Goal: Information Seeking & Learning: Learn about a topic

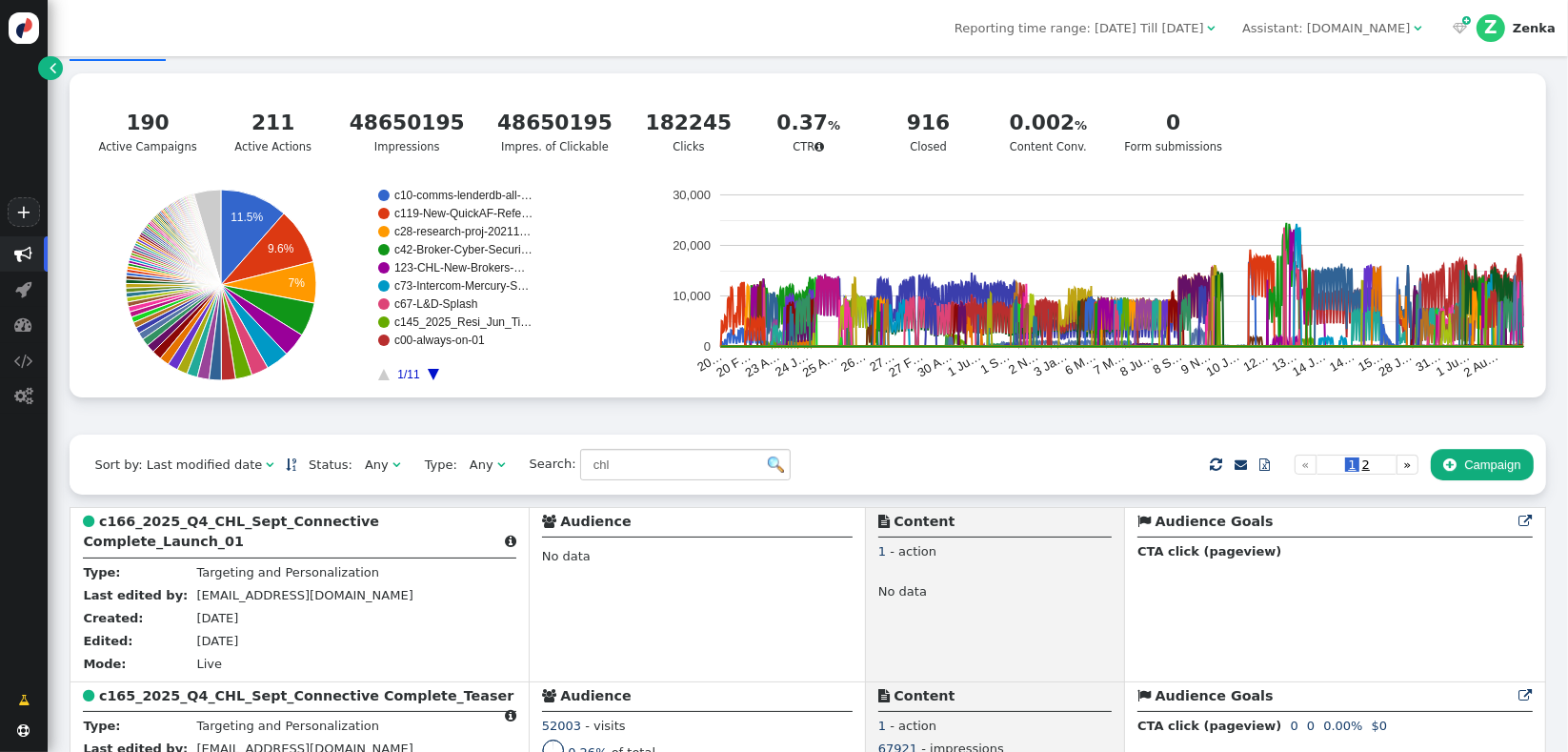
scroll to position [677, 0]
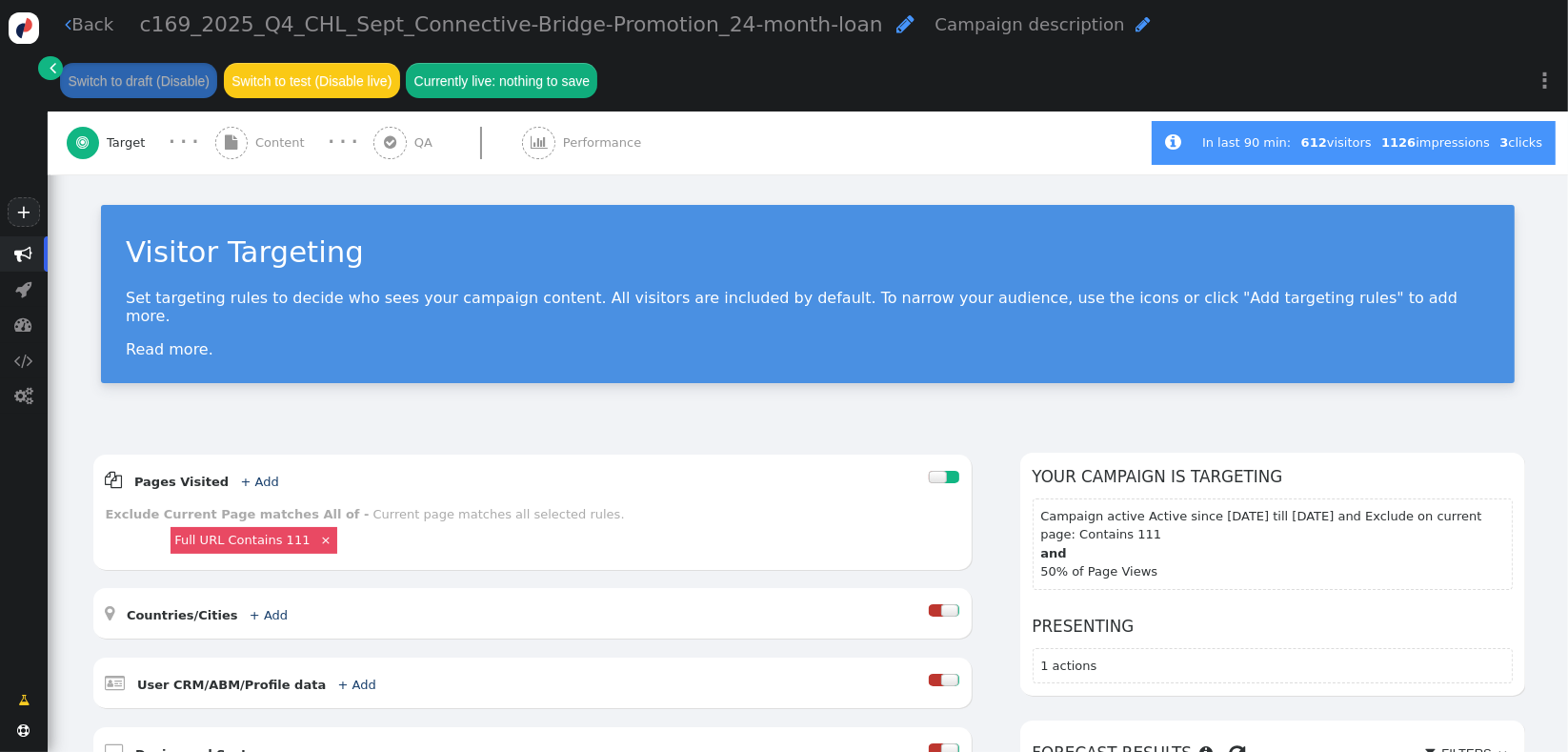
click at [563, 150] on span "Performance" at bounding box center [606, 142] width 86 height 19
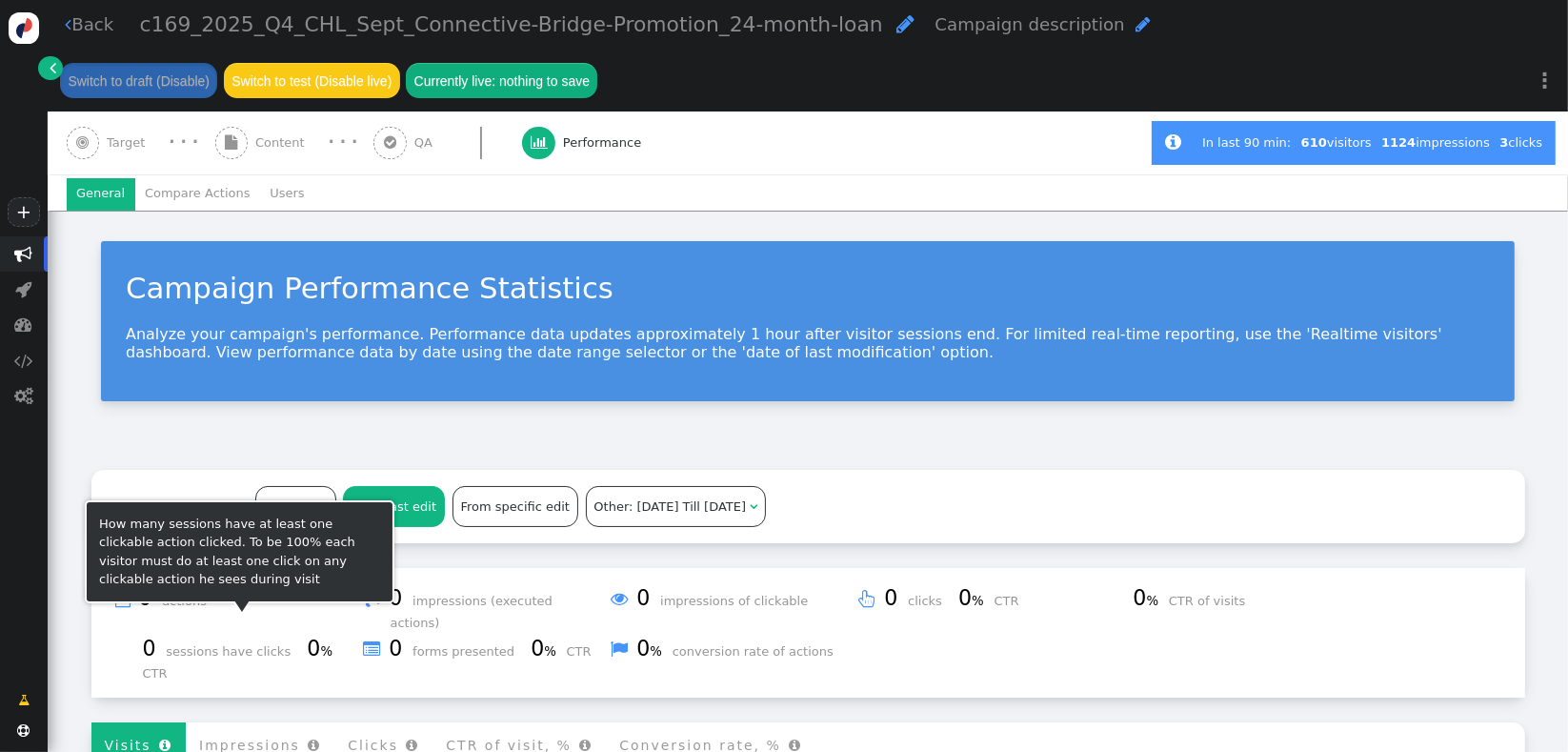
click at [290, 512] on div "How many sessions have at least one clickable action clicked. To be 100% each v…" at bounding box center [240, 552] width 310 height 103
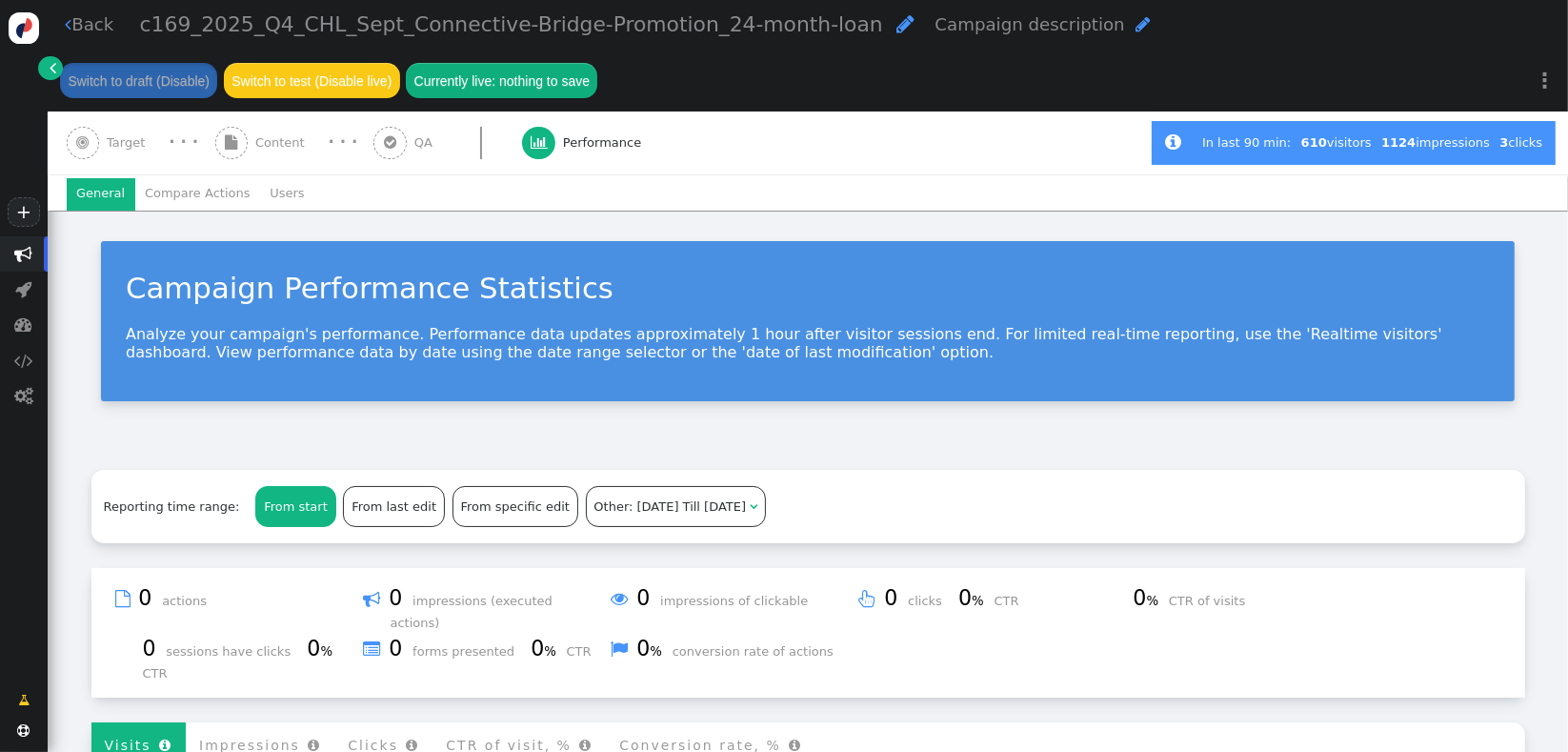
click at [296, 488] on div "From start" at bounding box center [295, 505] width 78 height 38
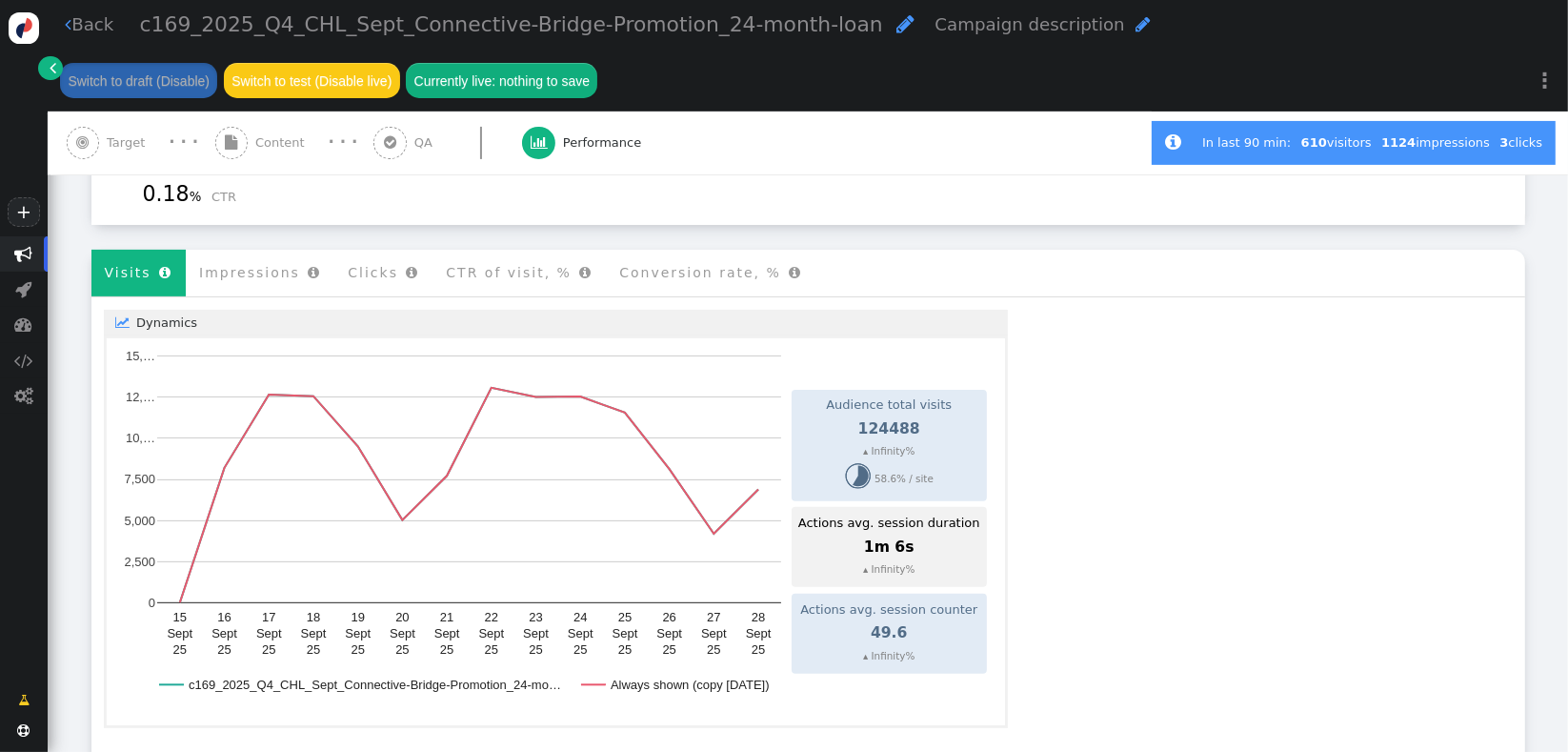
scroll to position [1169, 0]
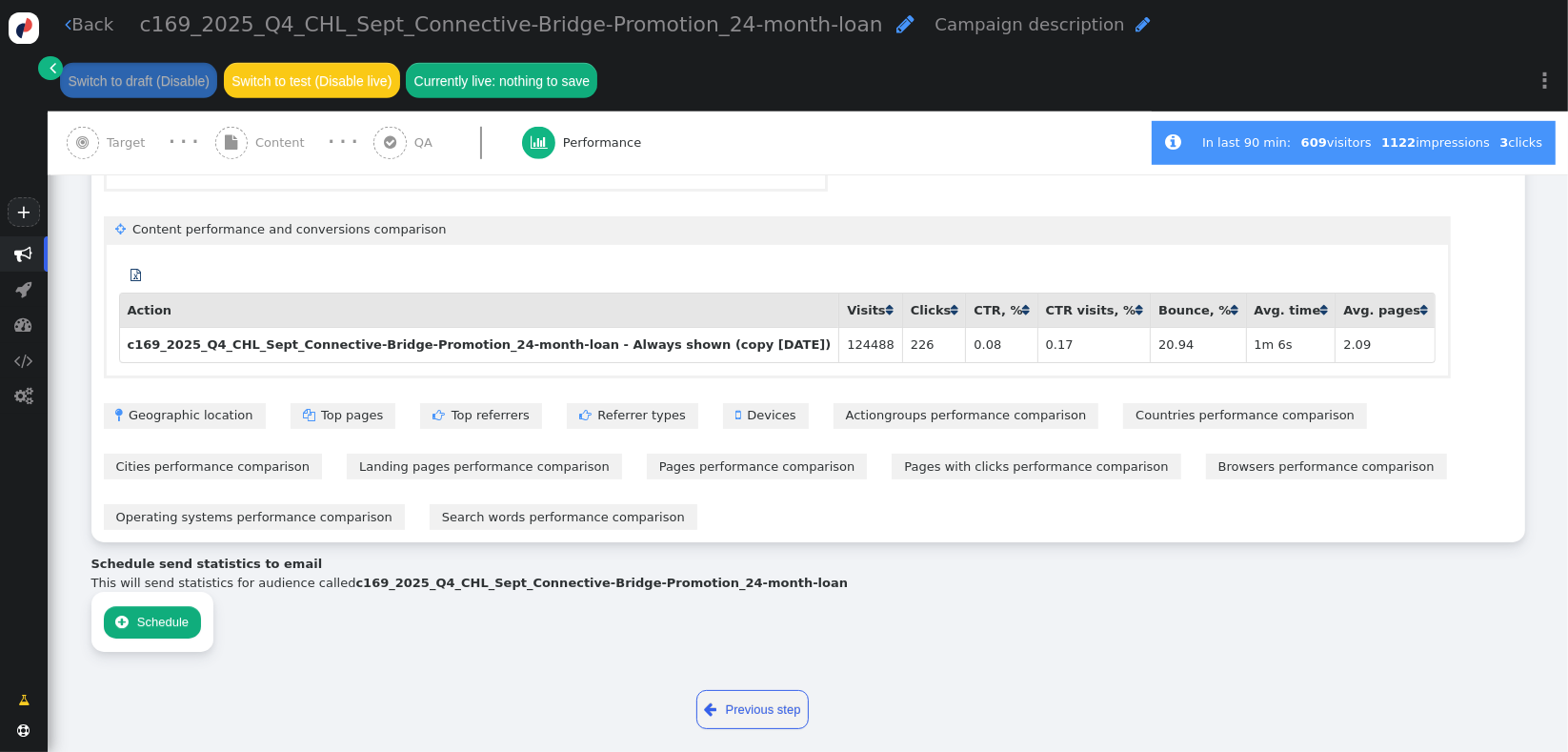
click at [1207, 454] on link "Browsers performance comparison" at bounding box center [1327, 467] width 241 height 26
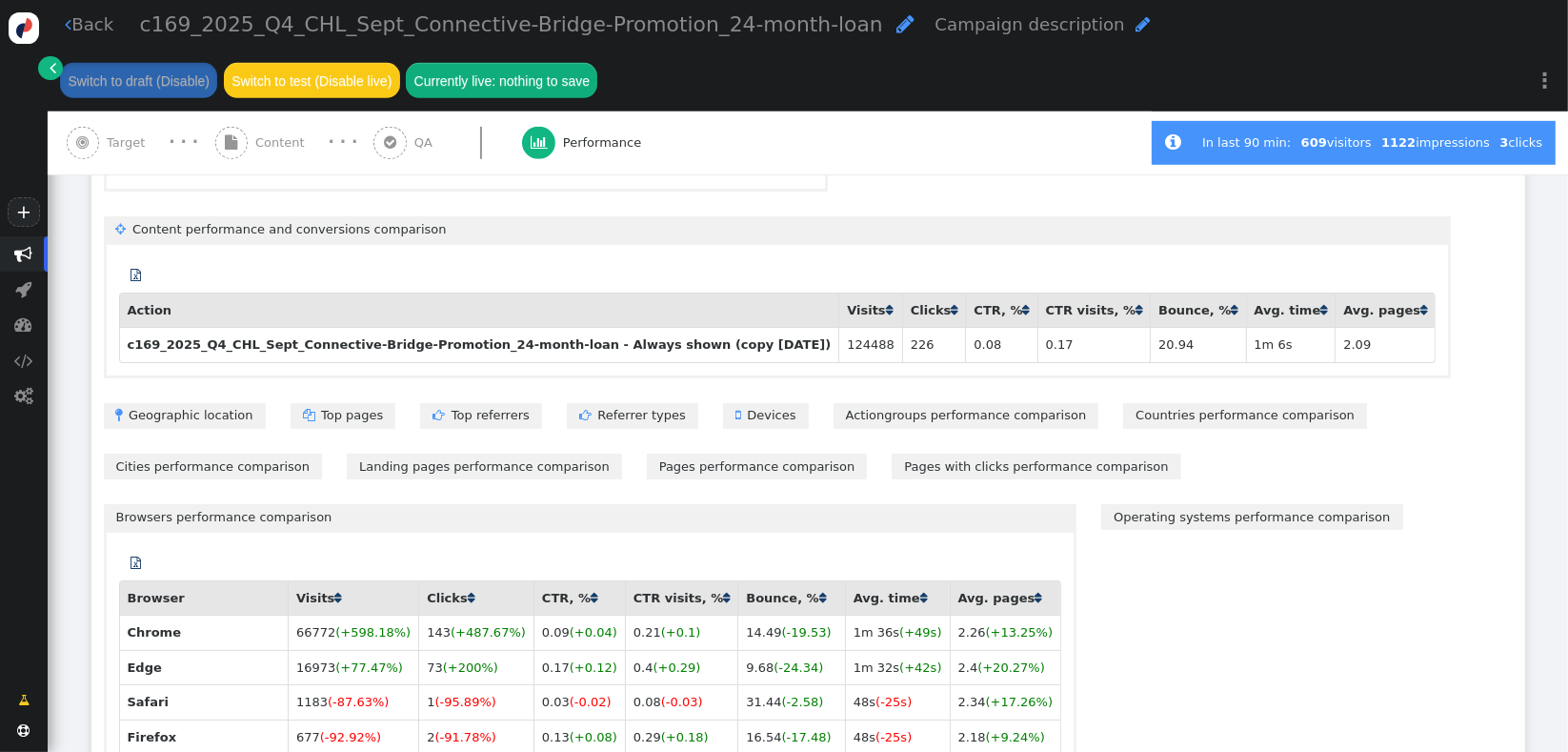
click at [892, 456] on link "Pages with clicks performance comparison" at bounding box center [1036, 467] width 289 height 26
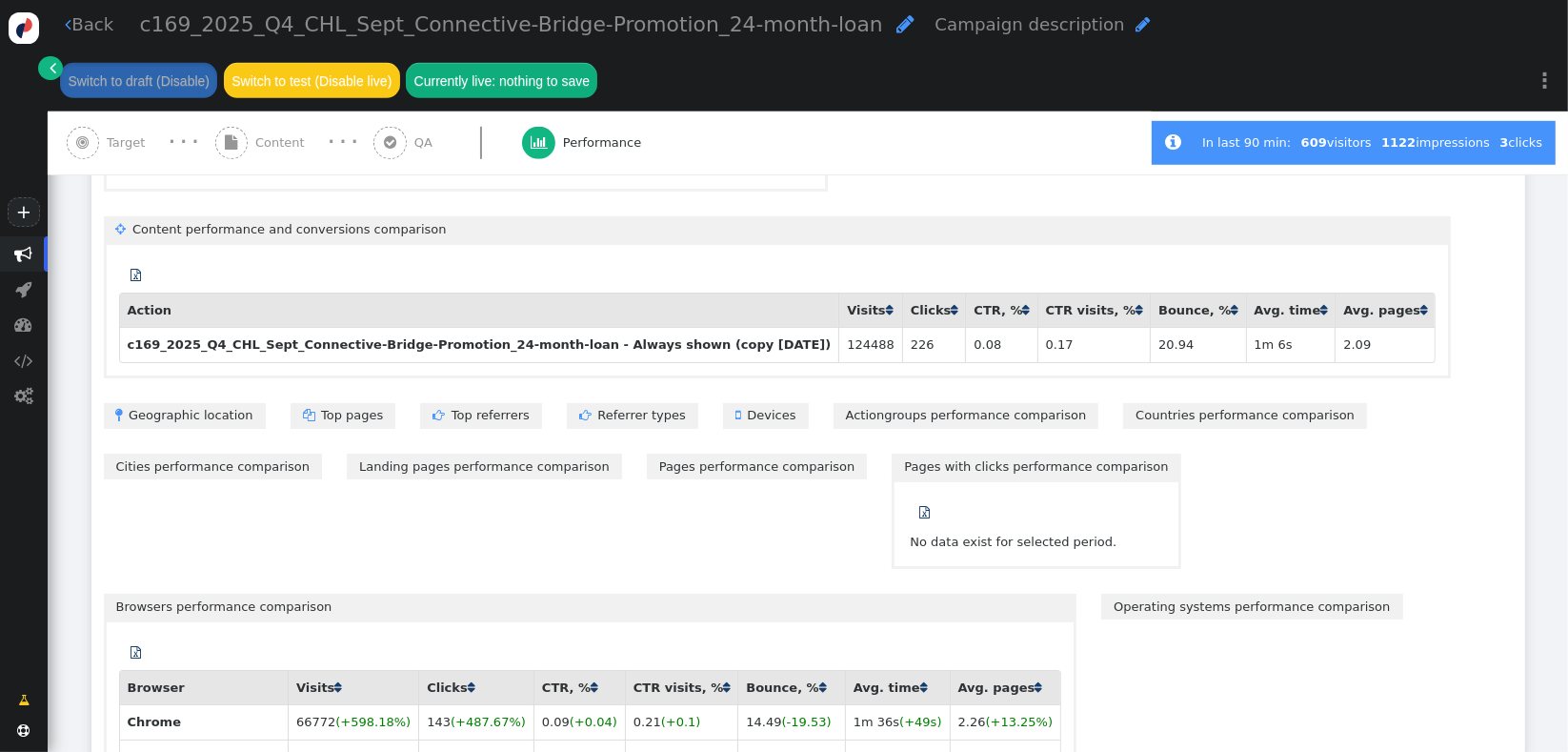
click at [892, 456] on link "Pages with clicks performance comparison" at bounding box center [1036, 467] width 289 height 26
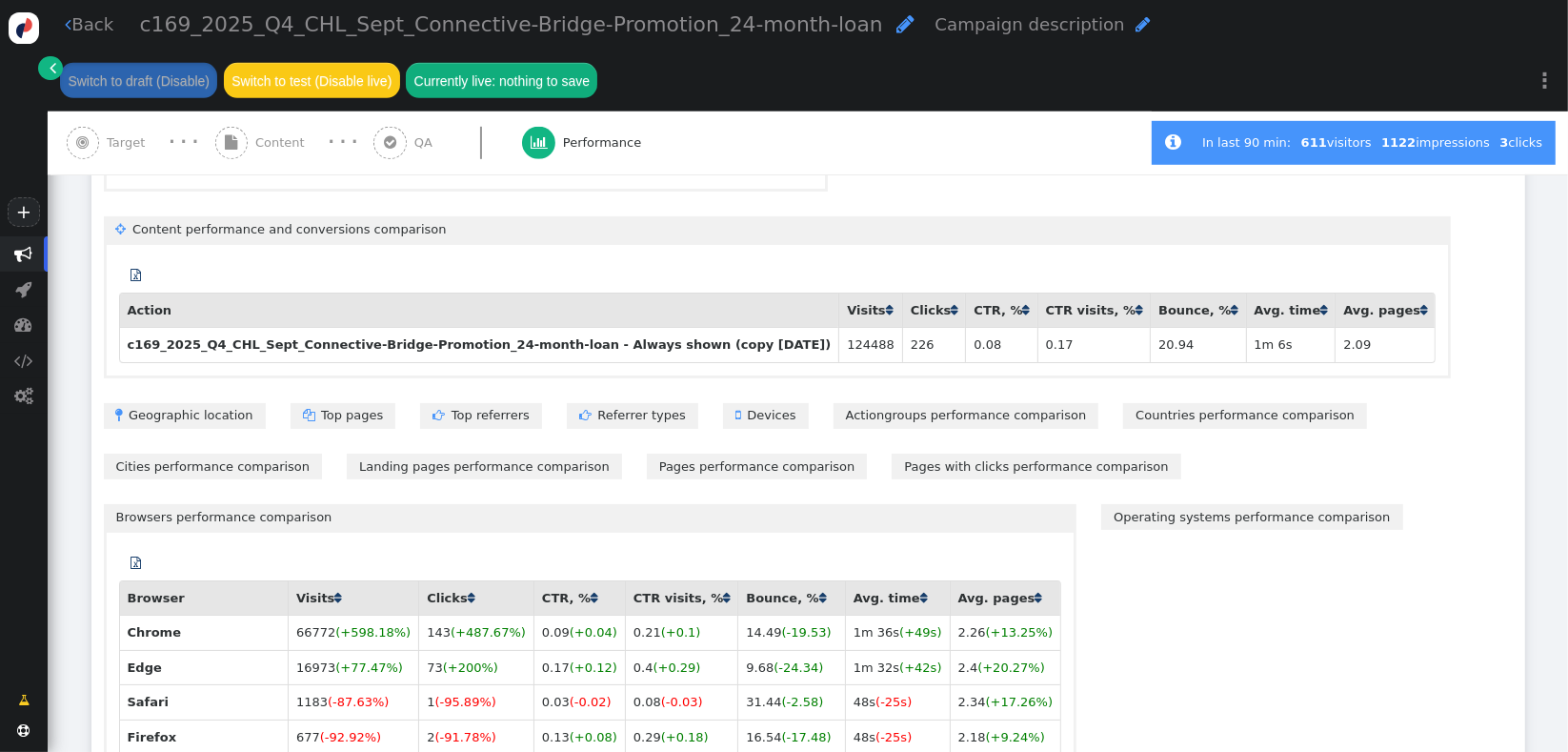
click at [347, 454] on link "Landing pages performance comparison" at bounding box center [485, 467] width 275 height 26
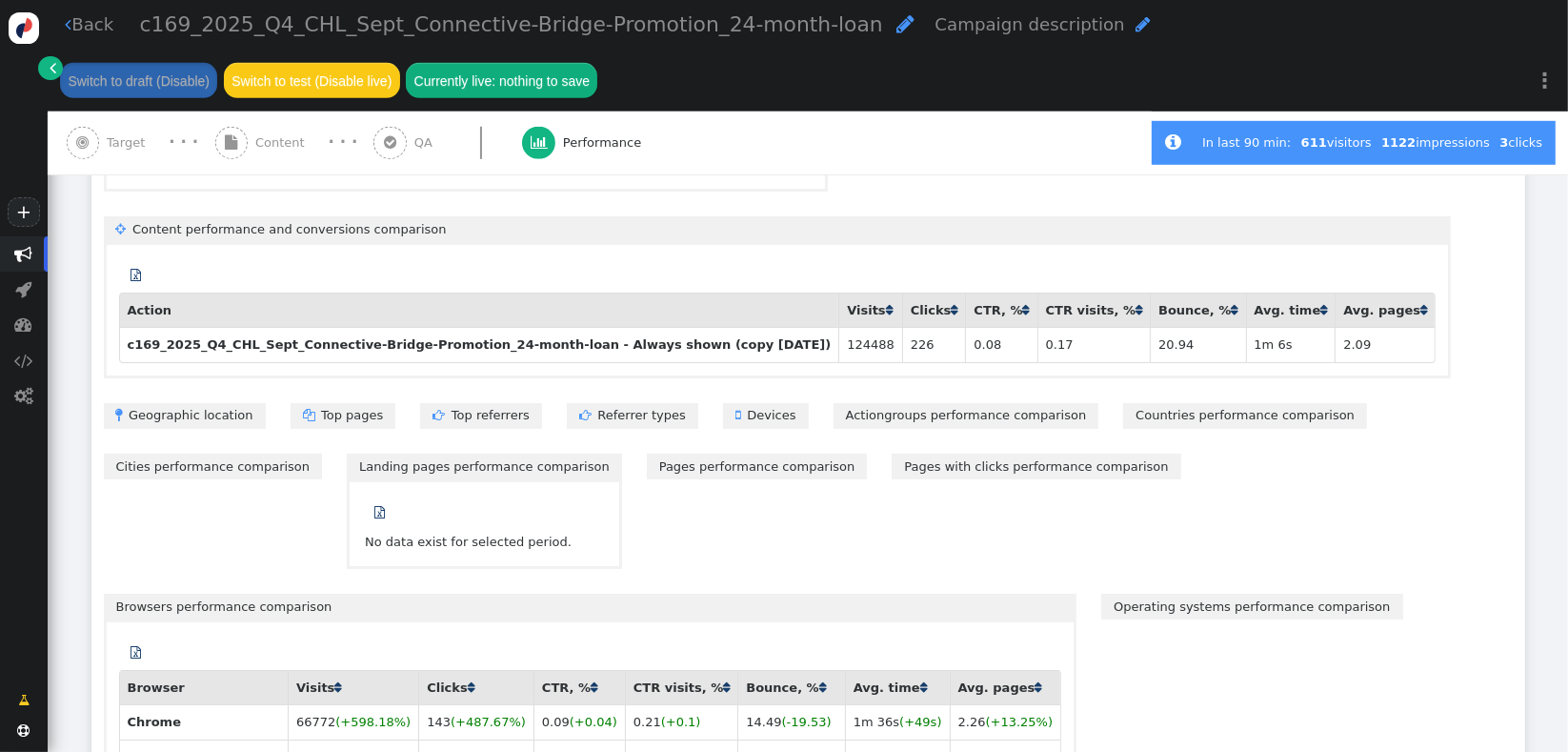
click at [347, 454] on link "Landing pages performance comparison" at bounding box center [485, 467] width 275 height 26
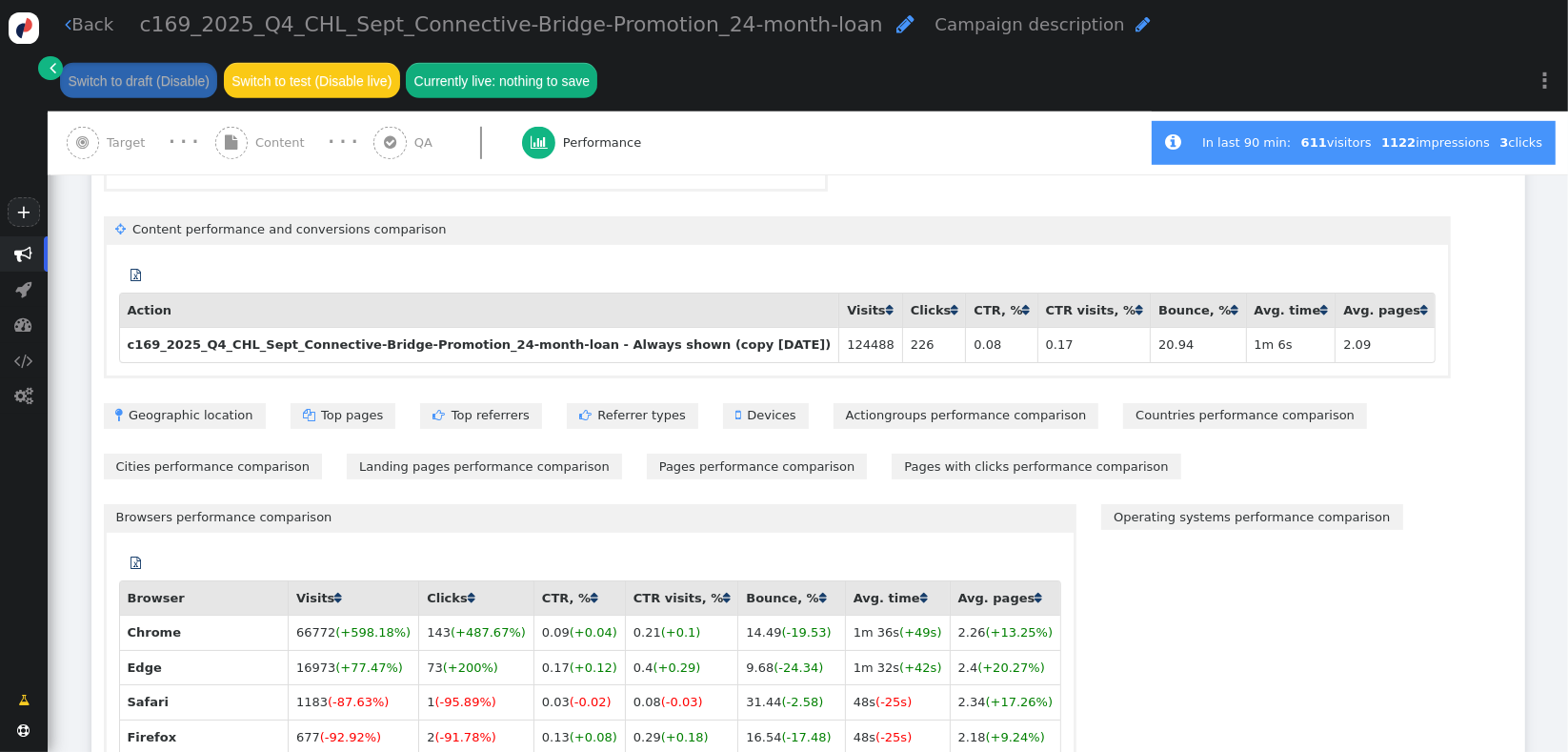
click at [647, 454] on link "Pages performance comparison" at bounding box center [758, 467] width 221 height 26
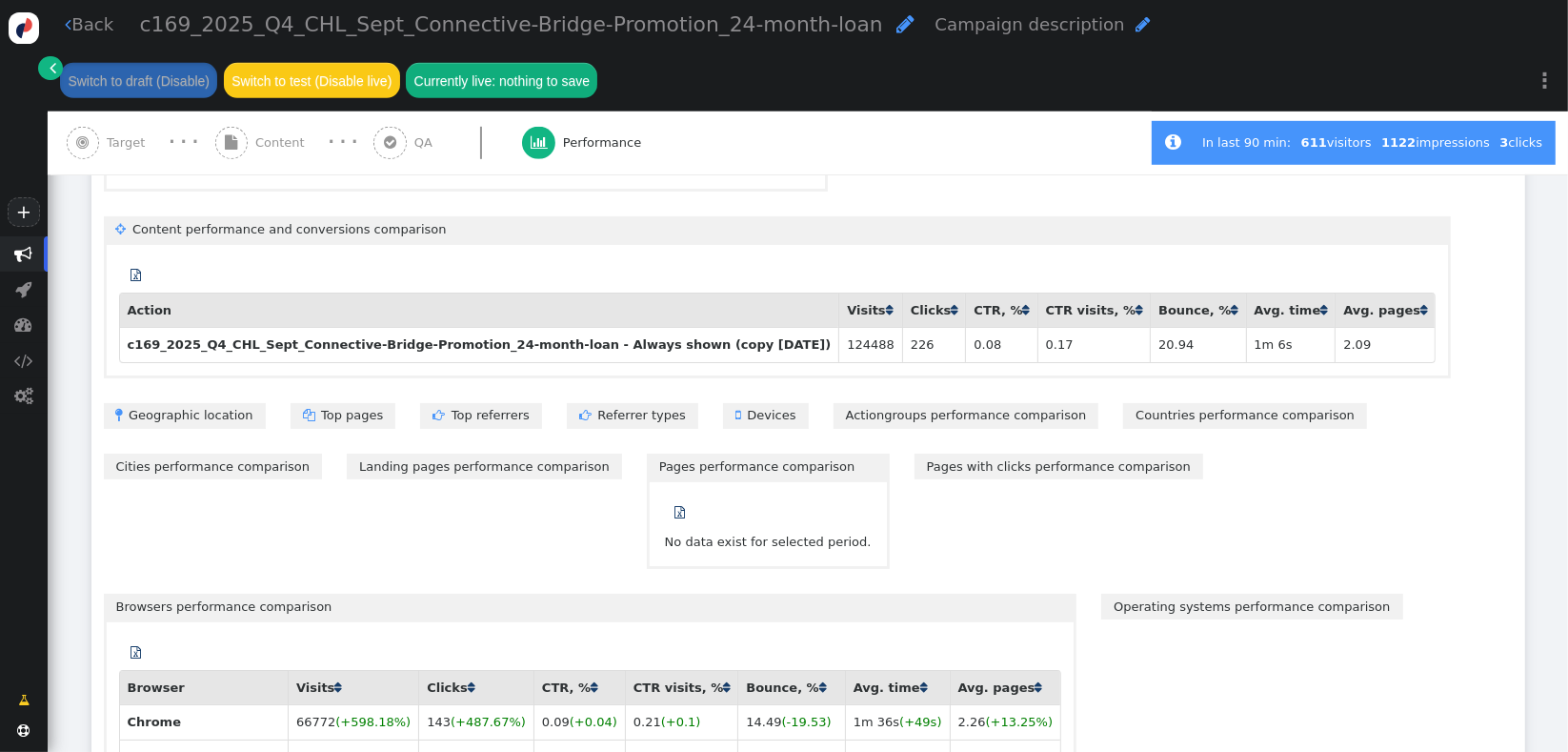
click at [647, 454] on link "Pages performance comparison" at bounding box center [769, 467] width 243 height 26
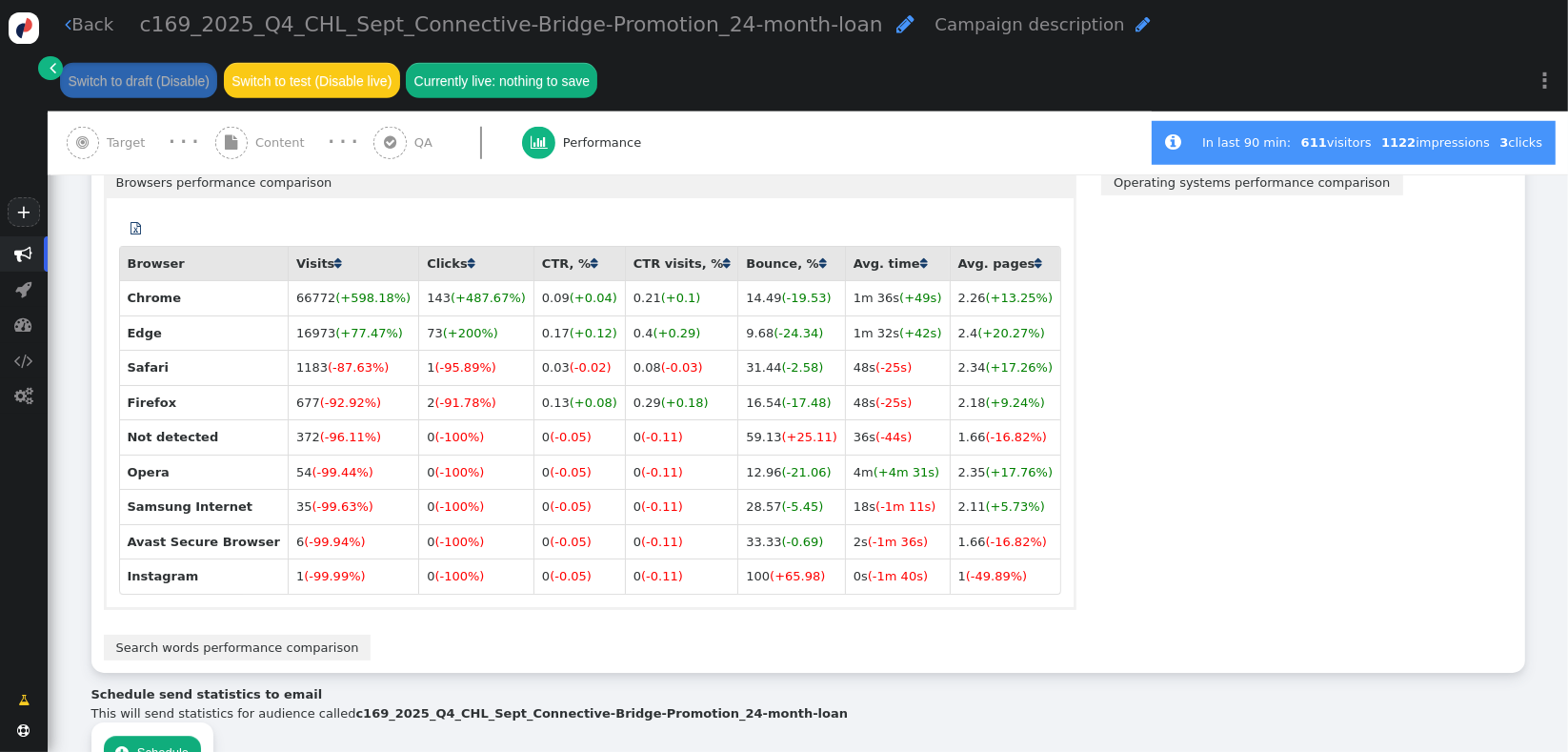
scroll to position [1479, 0]
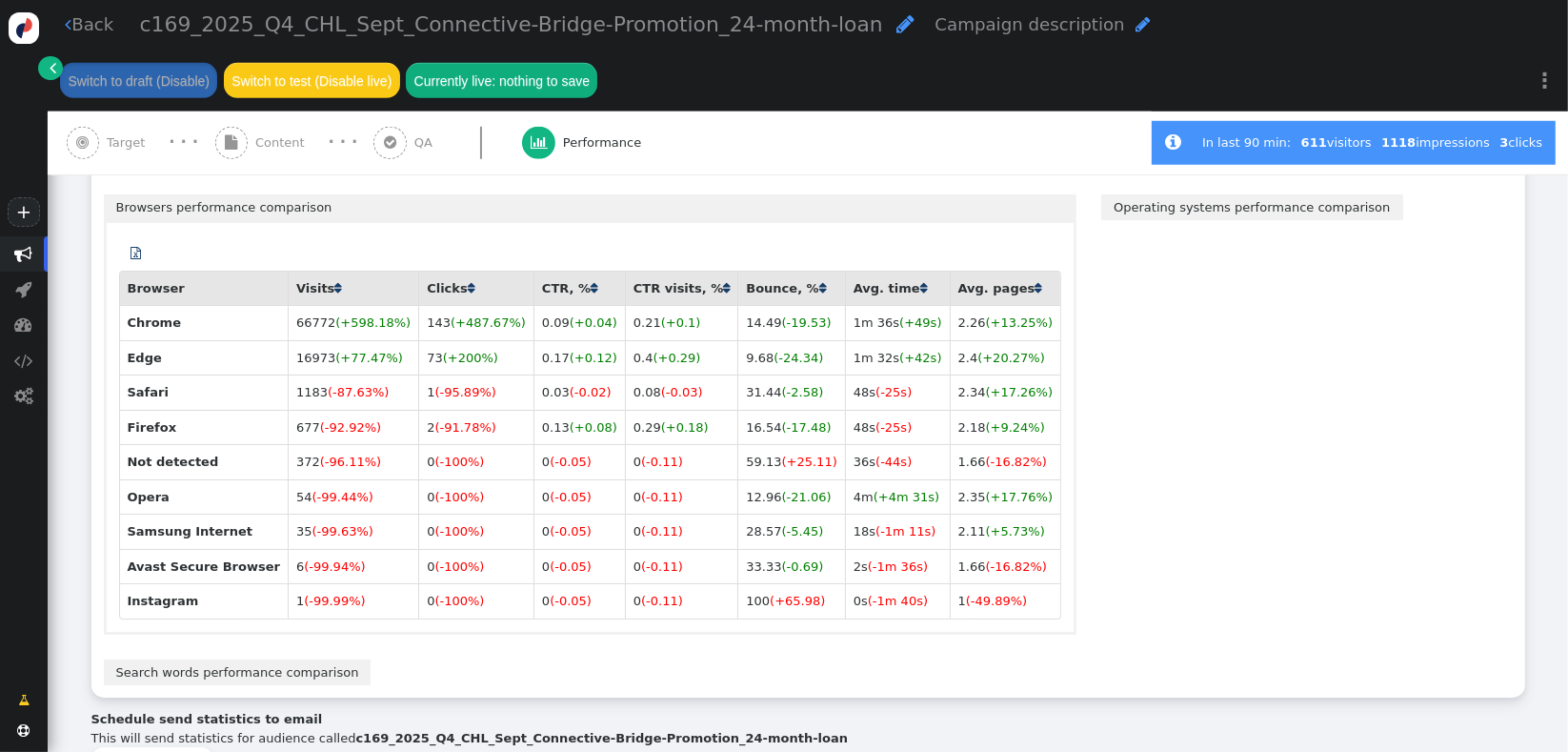
click at [1048, 380] on div " A/B testing Total variations 0 Showing data for 16 days From 14 Sept 25 Audie…" at bounding box center [808, 1] width 1434 height 1393
drag, startPoint x: 1197, startPoint y: 194, endPoint x: 1218, endPoint y: 197, distance: 21.2
click at [1199, 194] on link "Operating systems performance comparison" at bounding box center [1251, 207] width 301 height 26
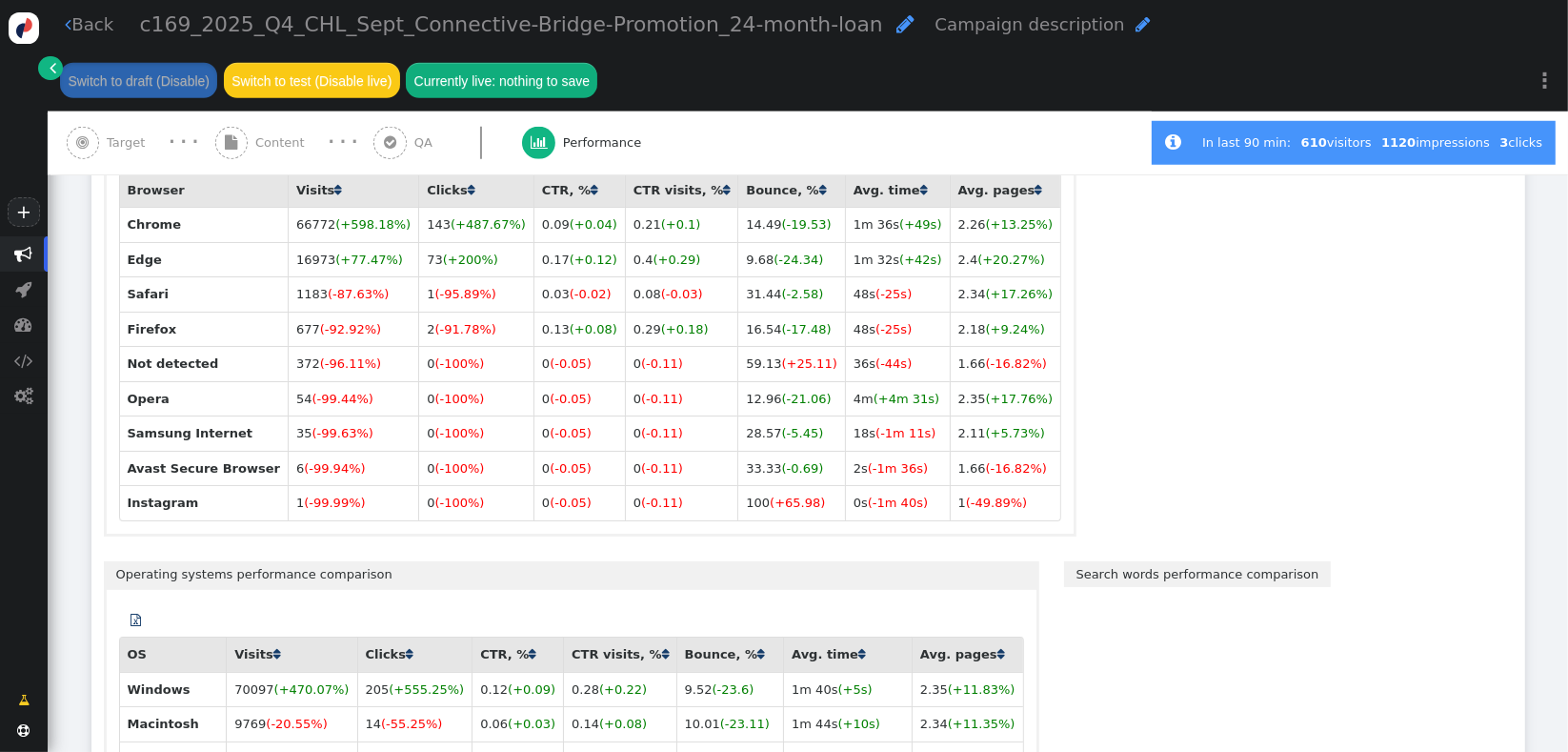
scroll to position [1488, 0]
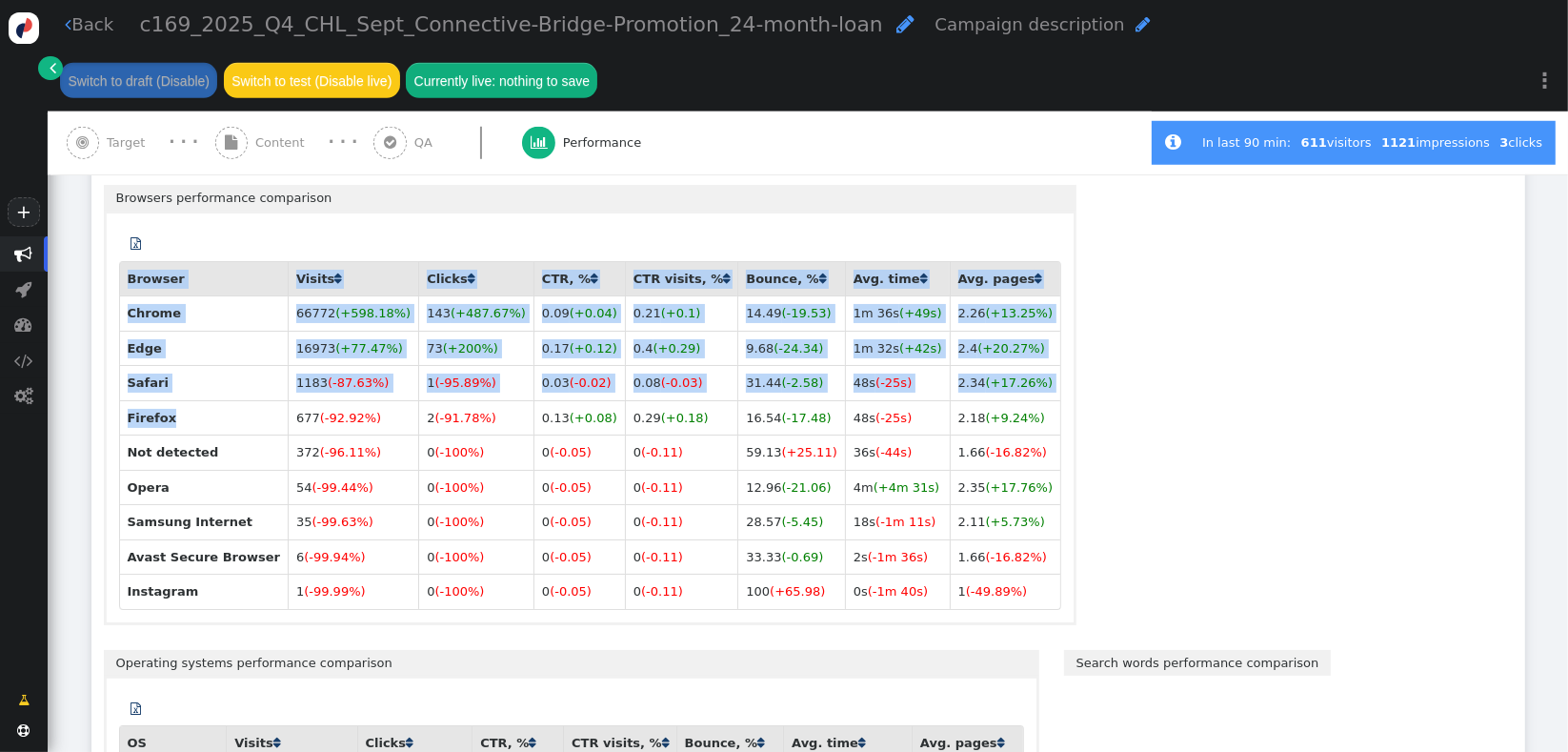
drag, startPoint x: 187, startPoint y: 402, endPoint x: 97, endPoint y: 404, distance: 90.0
click at [97, 404] on div " A/B testing Total variations 0 Showing data for 16 days From 14 Sept 25 Audie…" at bounding box center [808, 163] width 1434 height 1738
click at [210, 365] on th "Safari" at bounding box center [203, 383] width 169 height 36
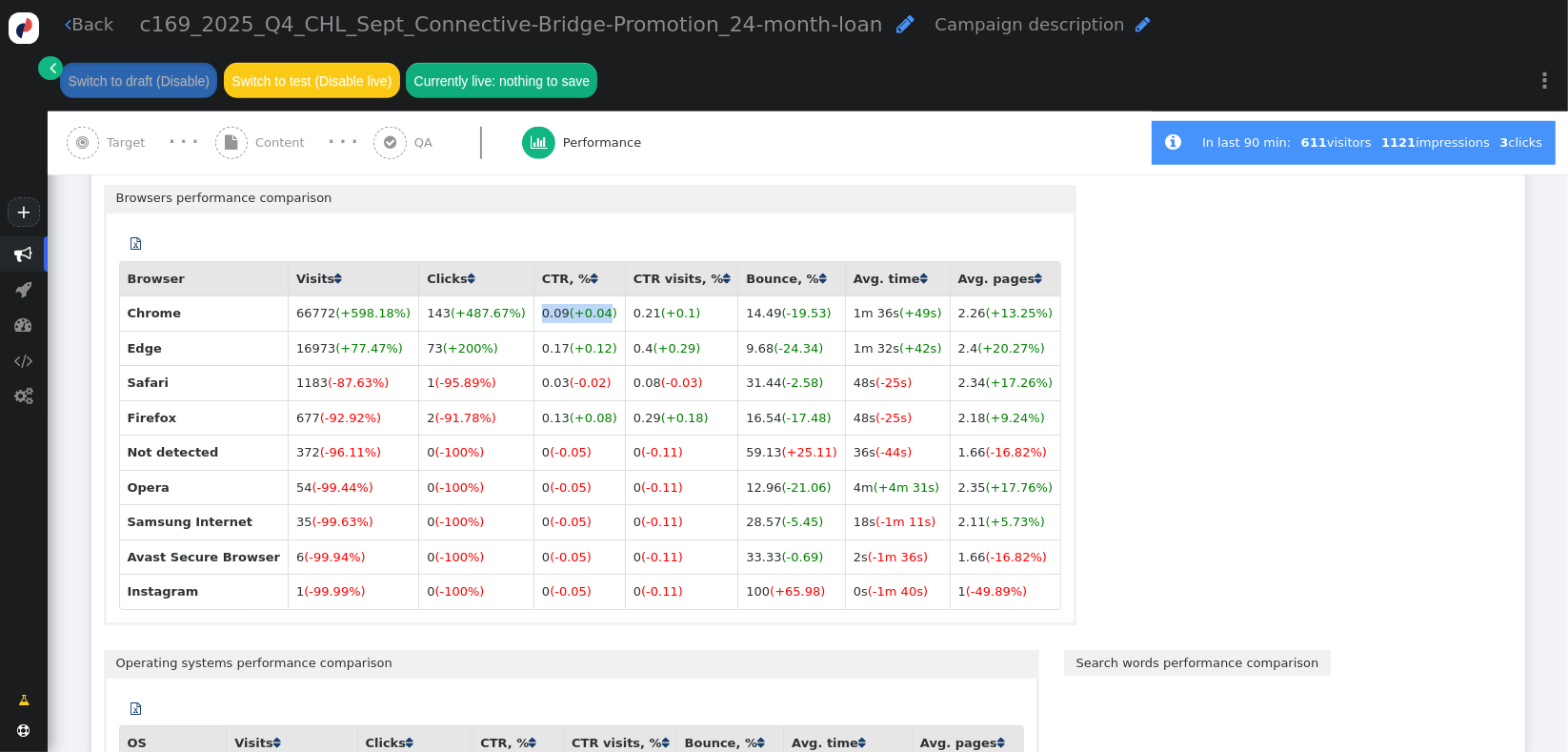
drag, startPoint x: 483, startPoint y: 299, endPoint x: 547, endPoint y: 291, distance: 64.5
click at [547, 295] on td "0.09 (+0.04)" at bounding box center [579, 313] width 92 height 36
click at [203, 309] on th "Chrome" at bounding box center [203, 313] width 169 height 36
drag, startPoint x: 278, startPoint y: 507, endPoint x: 261, endPoint y: 501, distance: 18.0
click at [288, 504] on td "35 (-99.63%)" at bounding box center [353, 522] width 130 height 36
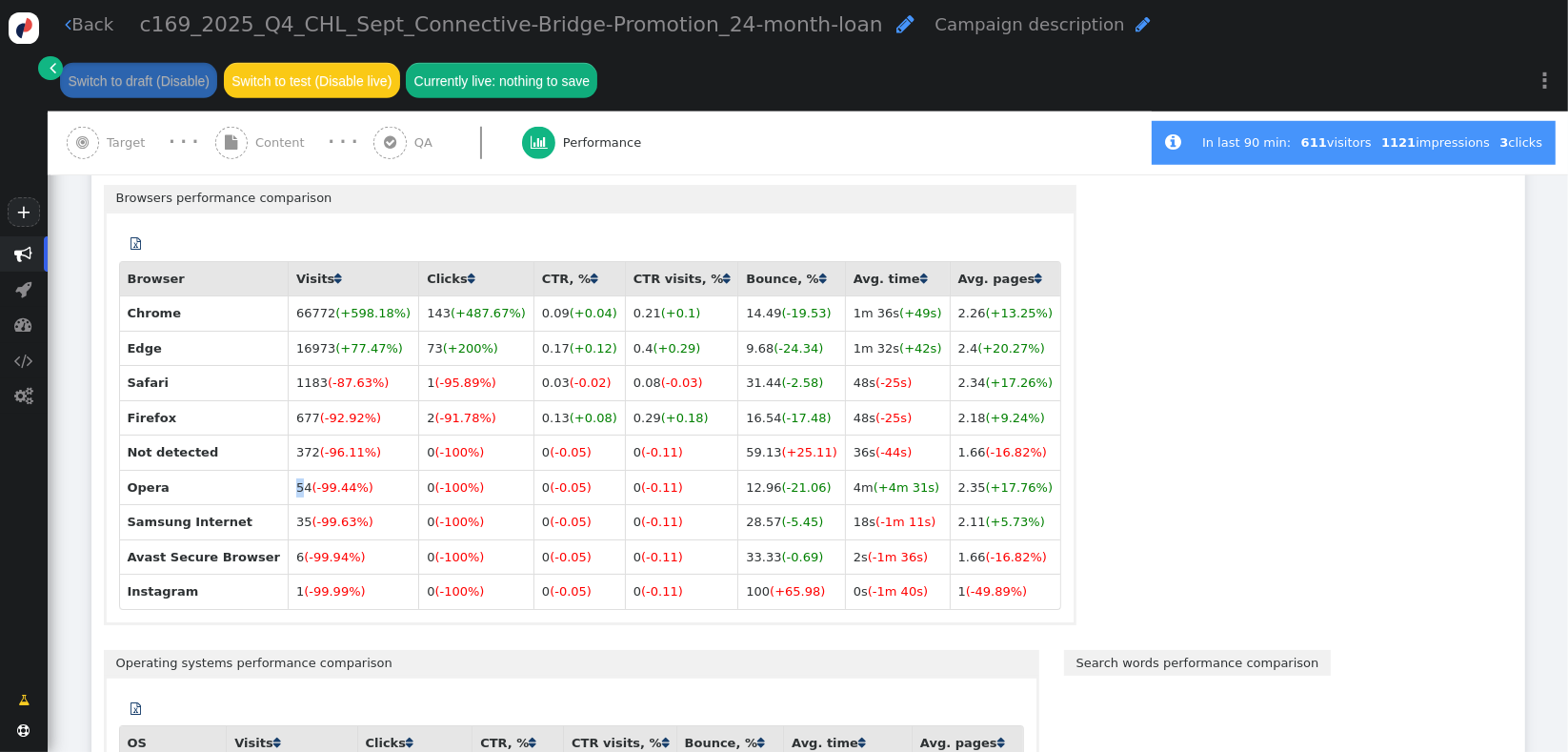
drag, startPoint x: 276, startPoint y: 463, endPoint x: 262, endPoint y: 466, distance: 14.3
click at [288, 470] on td "54 (-99.44%)" at bounding box center [353, 488] width 130 height 36
click at [223, 474] on th "Opera" at bounding box center [203, 488] width 169 height 36
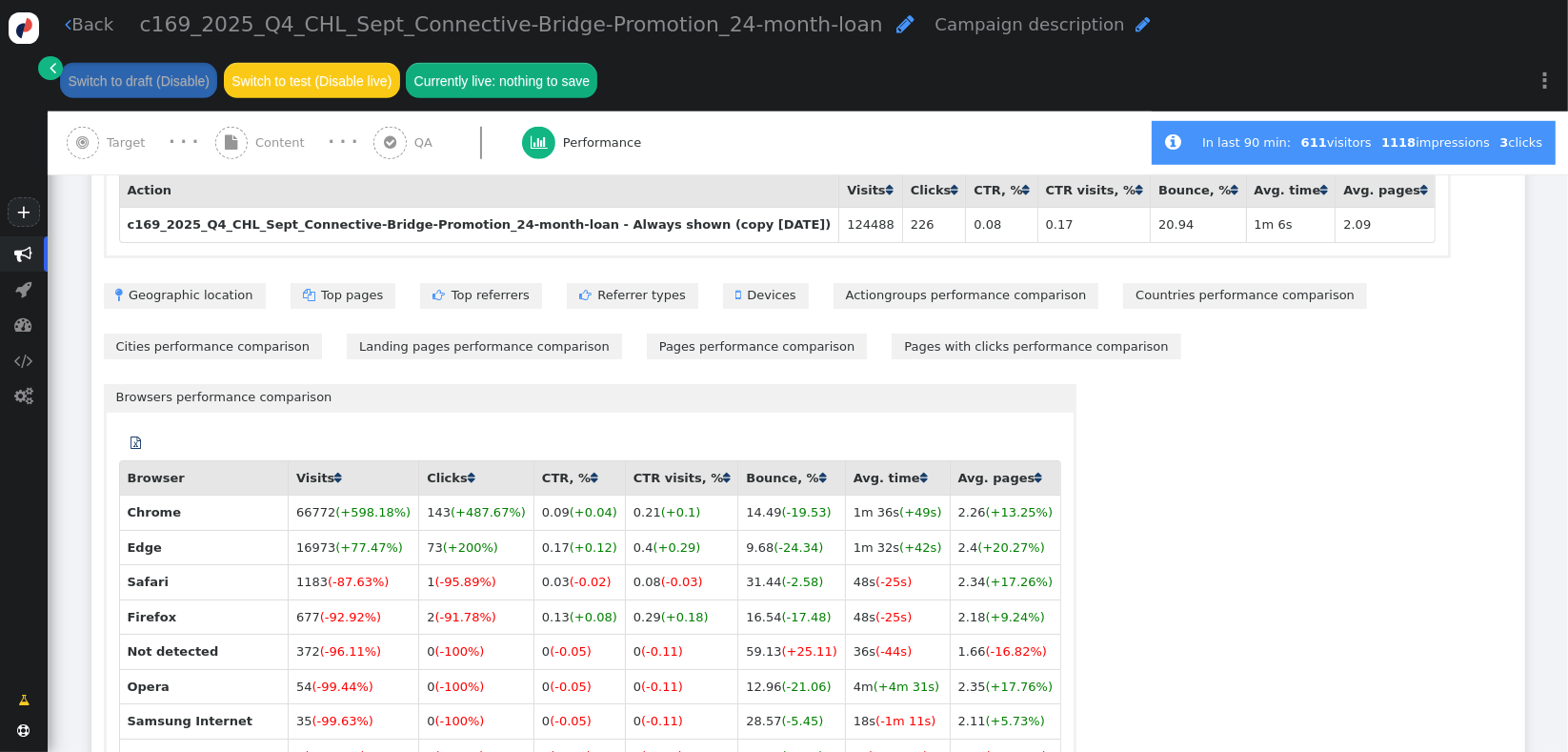
scroll to position [1270, 0]
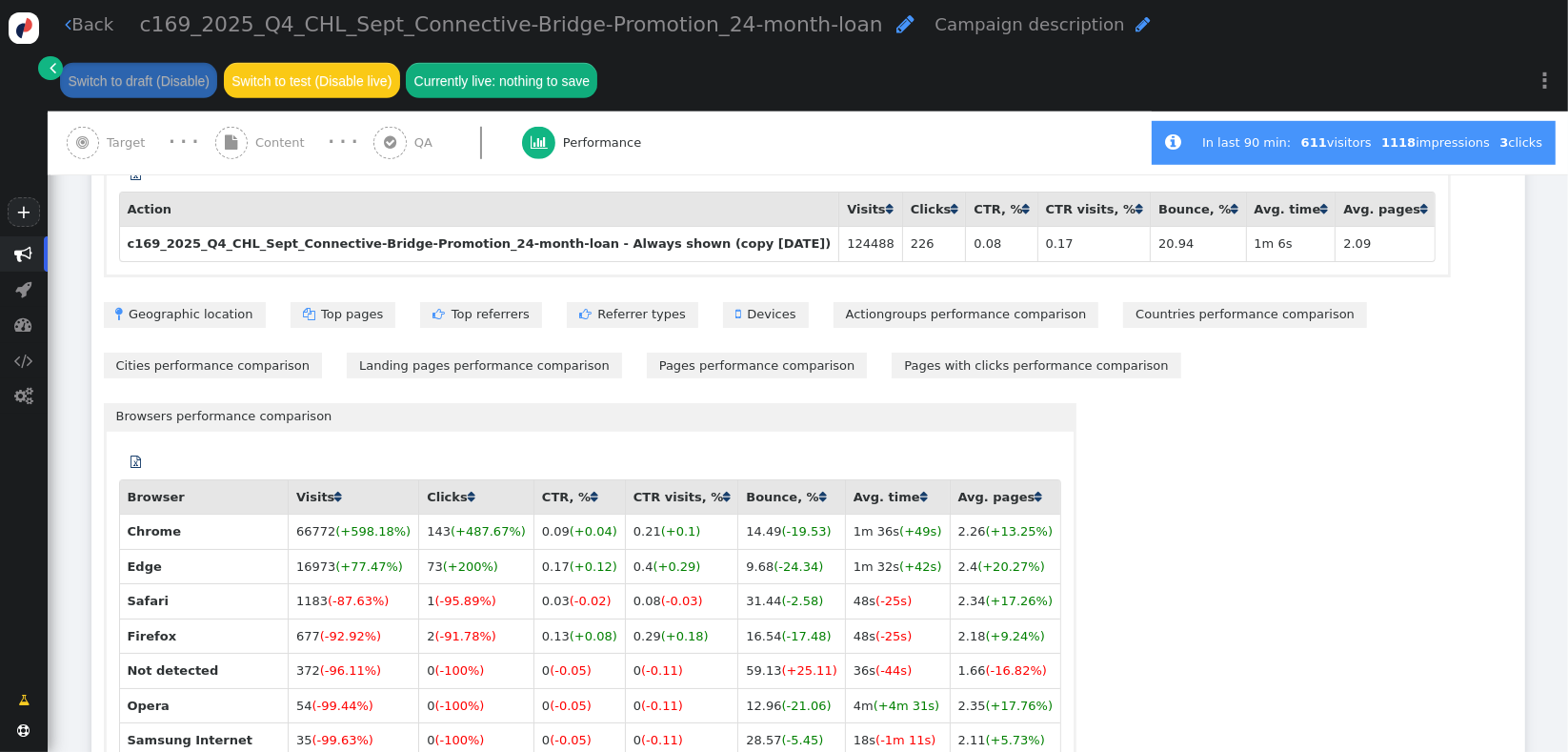
click at [1124, 302] on link "Countries performance comparison" at bounding box center [1245, 315] width 244 height 26
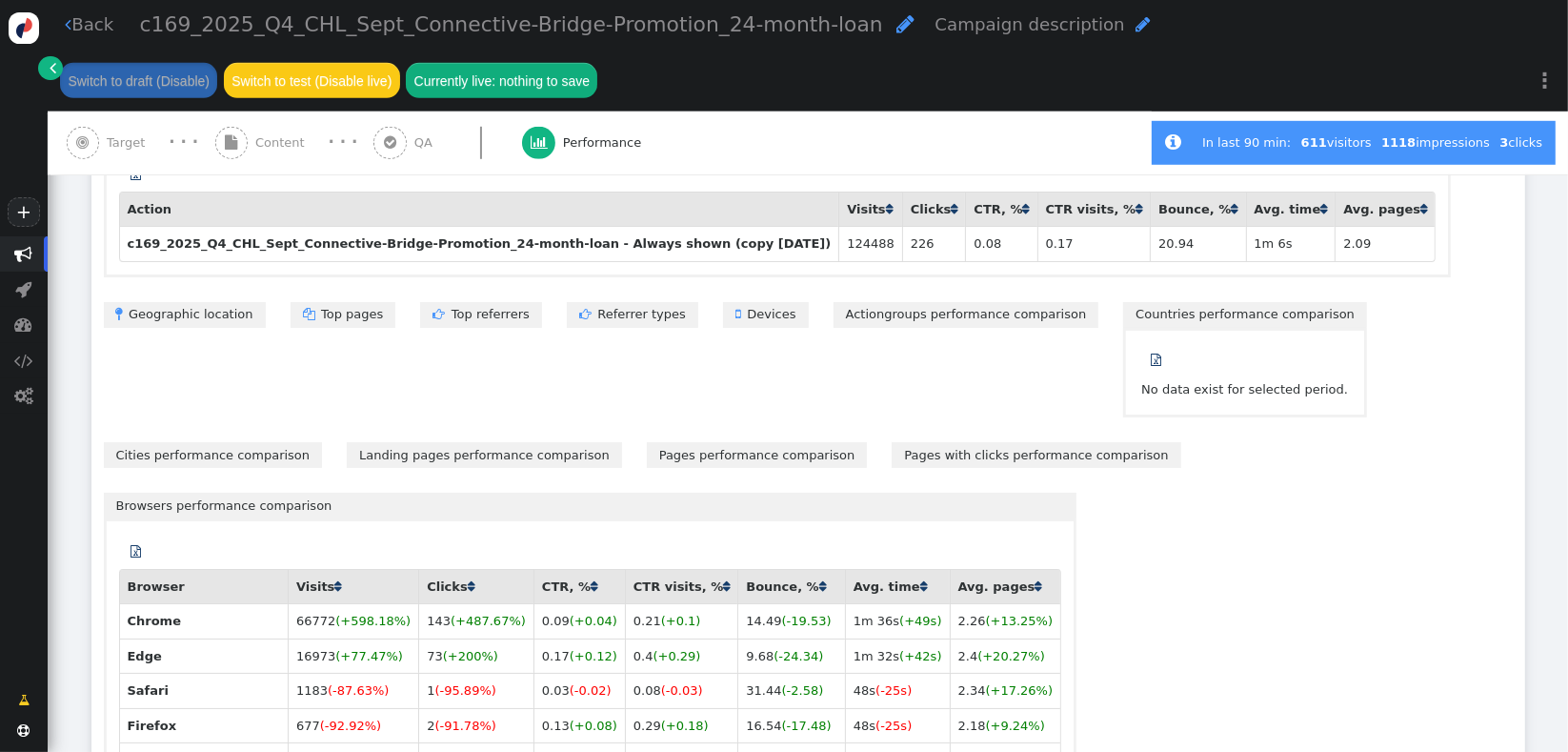
click at [834, 302] on link "Actiongroups performance comparison" at bounding box center [966, 315] width 265 height 26
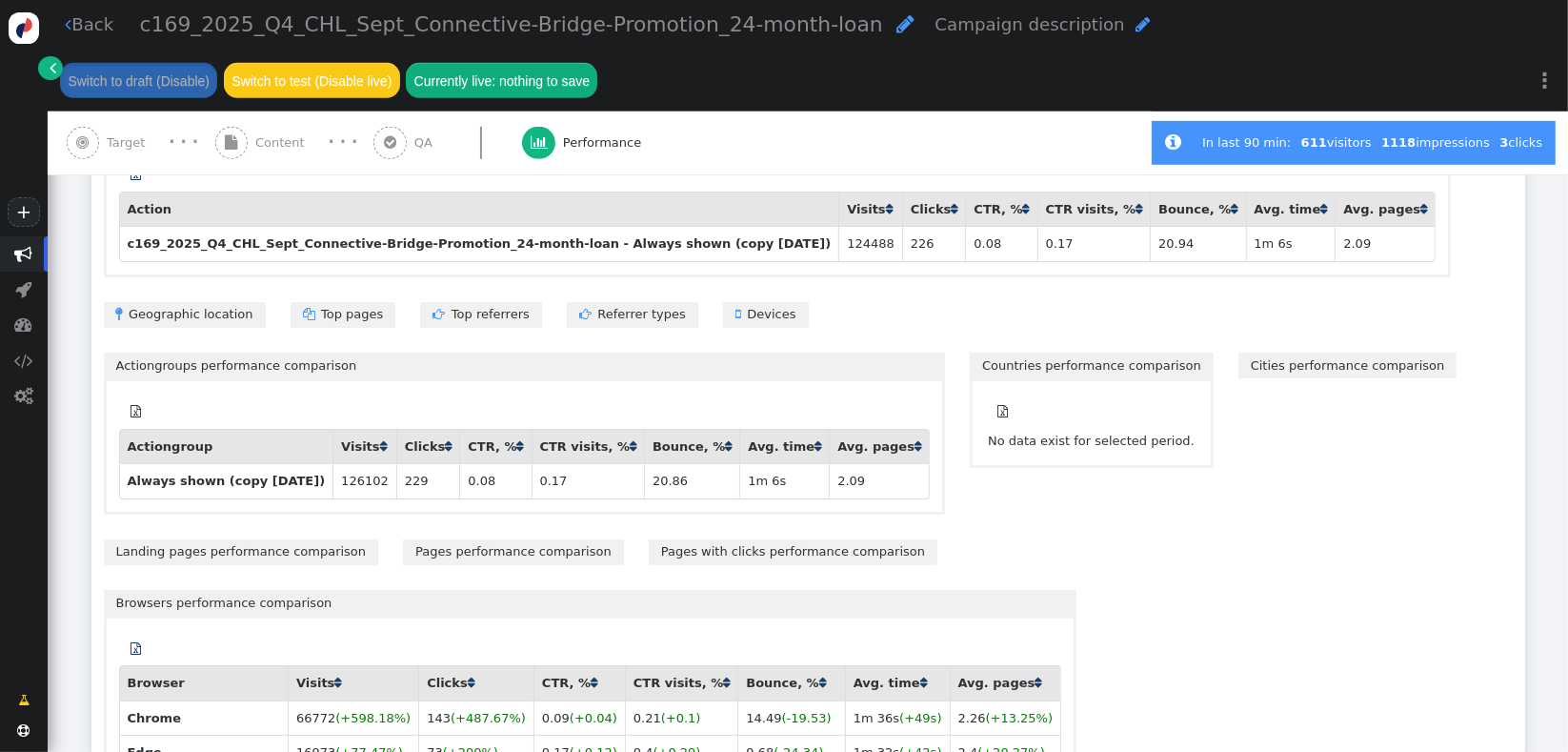
click at [723, 304] on link " Devices" at bounding box center [766, 315] width 86 height 26
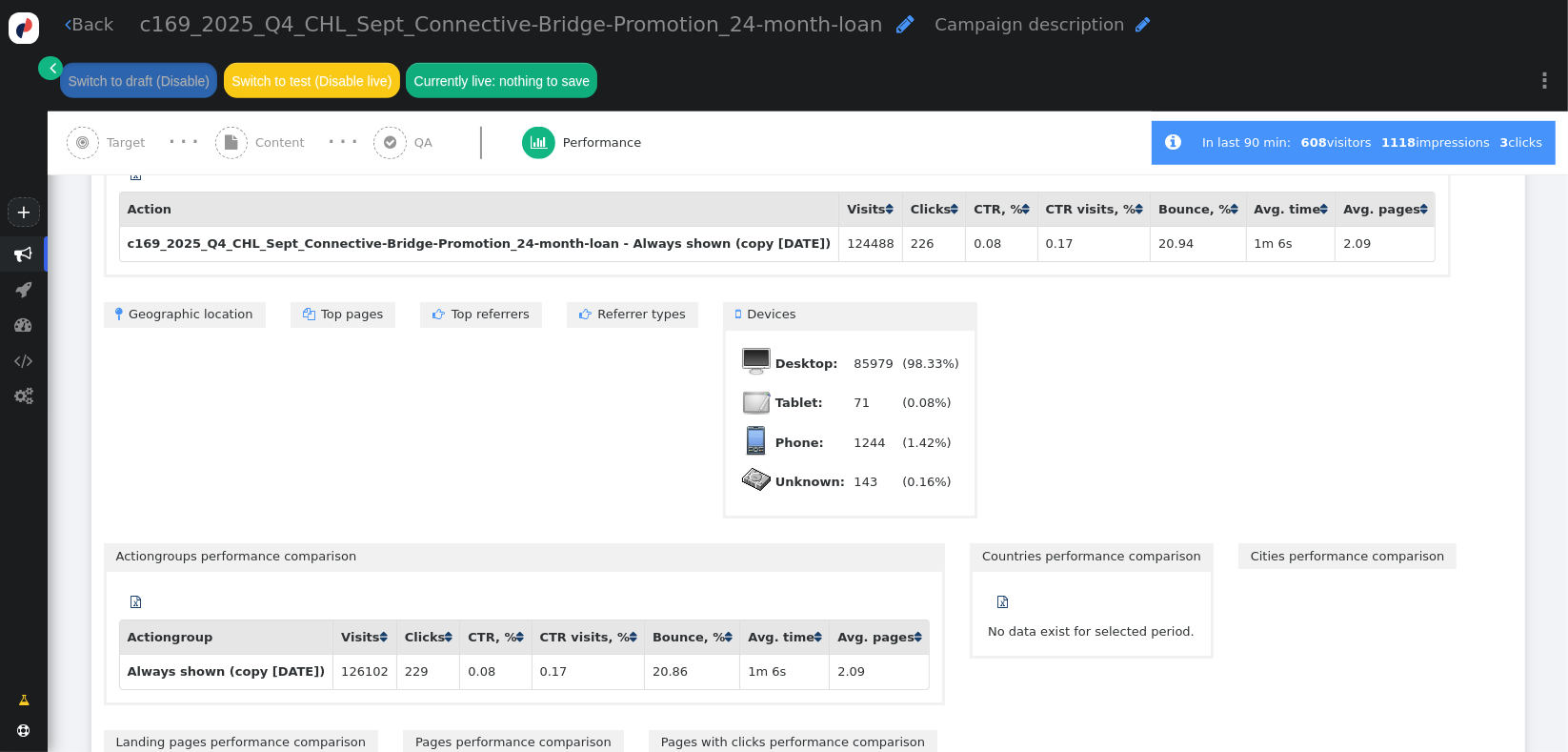
click at [567, 305] on link " Referrer types" at bounding box center [633, 315] width 131 height 26
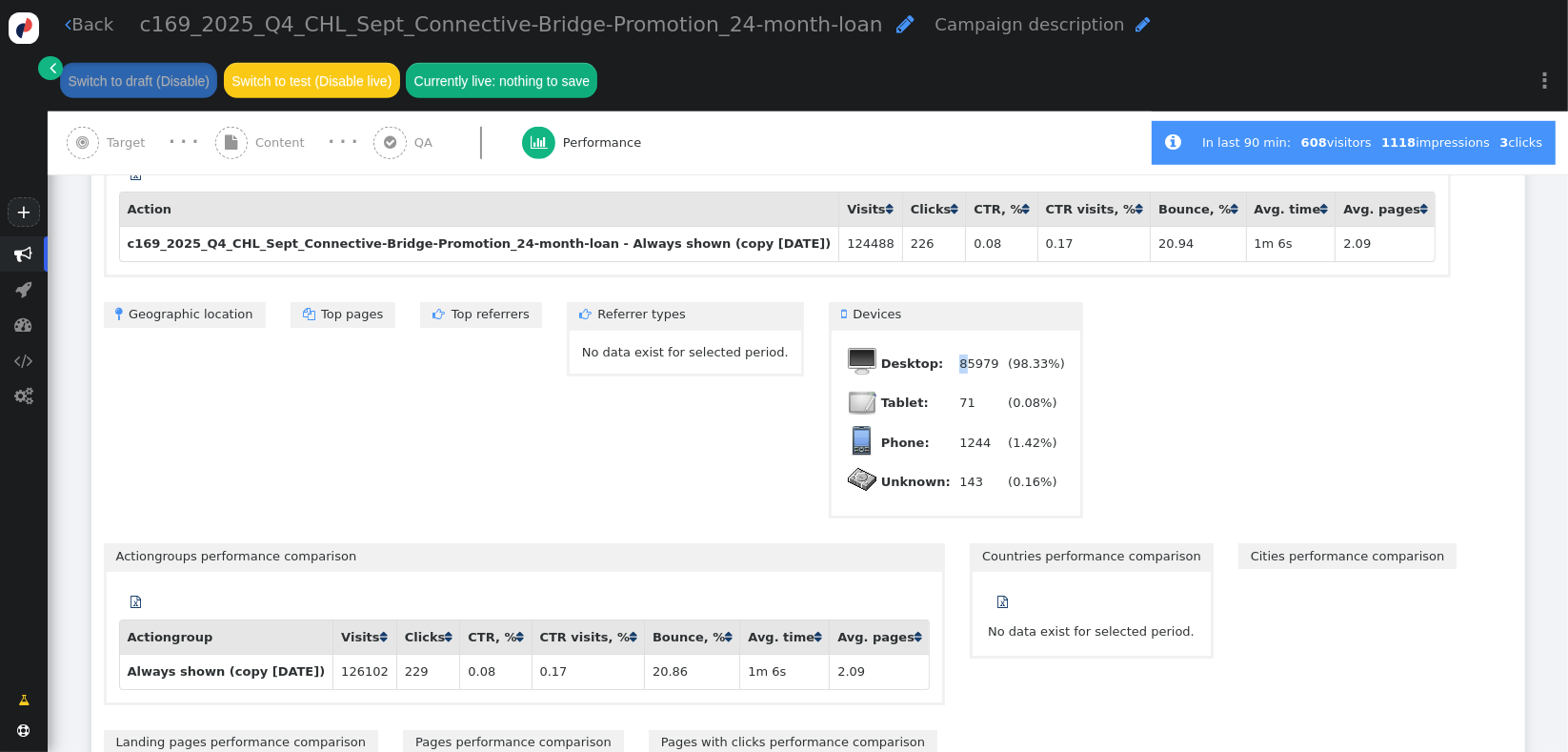
drag, startPoint x: 730, startPoint y: 342, endPoint x: 710, endPoint y: 347, distance: 20.6
click at [847, 347] on tr "Desktop: 85979 (98.33%)" at bounding box center [956, 364] width 220 height 38
click at [954, 470] on td "143" at bounding box center [980, 482] width 51 height 38
click at [958, 478] on div " A/B testing Total variations 0 Showing data for 16 days From 14 Sept 25 Audie…" at bounding box center [808, 571] width 1434 height 2116
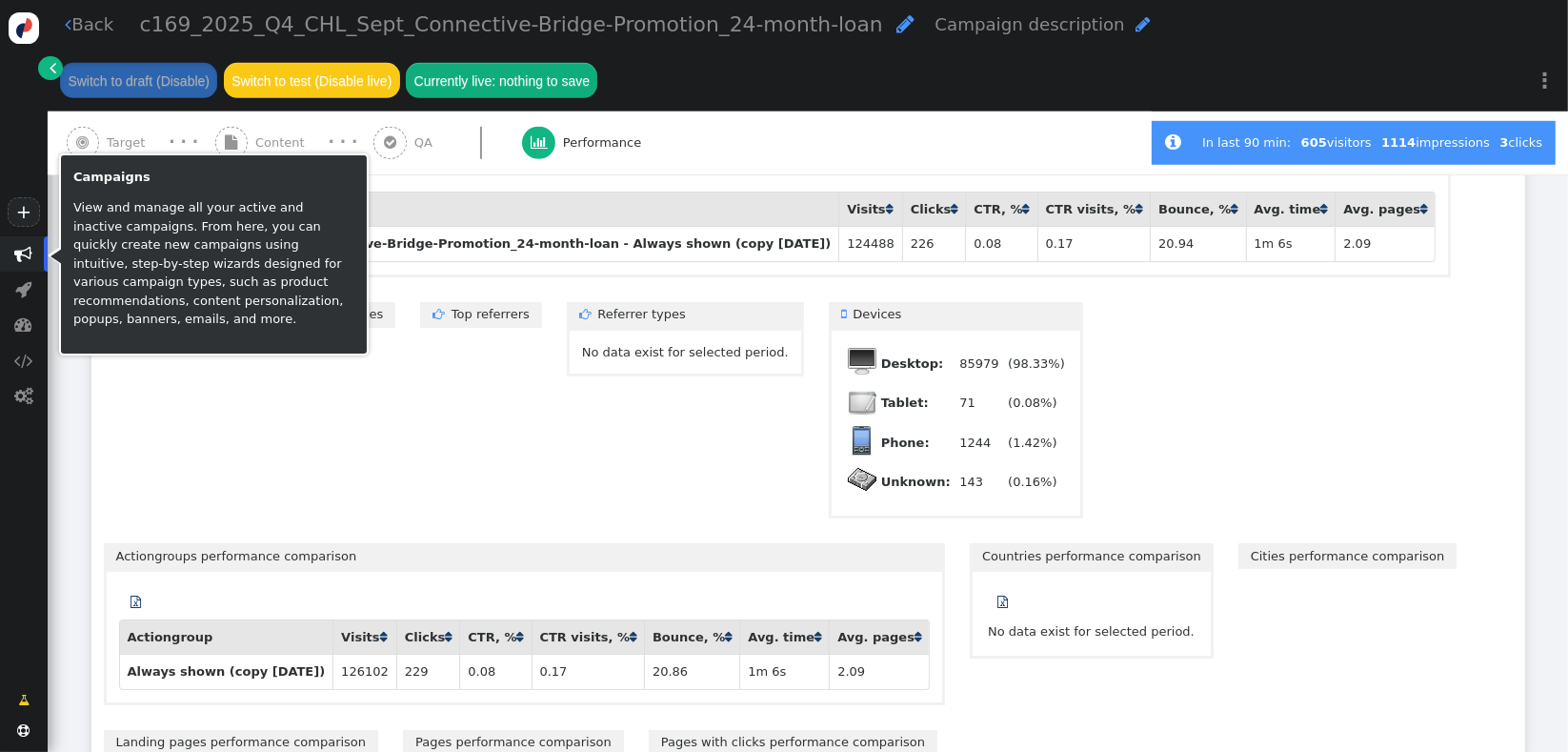
click at [24, 263] on span "" at bounding box center [24, 254] width 18 height 18
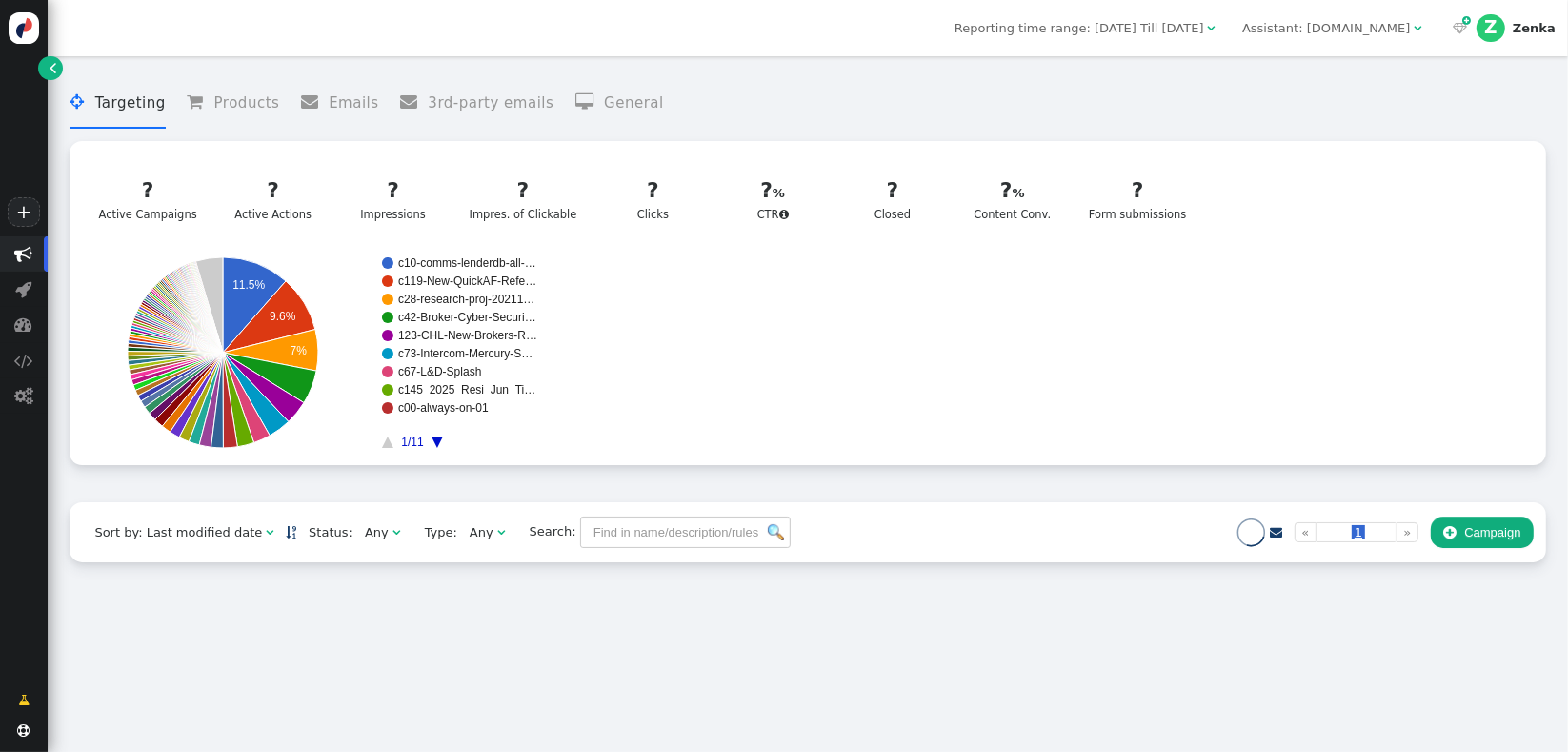
click at [597, 118] on li " General" at bounding box center [620, 103] width 89 height 50
